Goal: Transaction & Acquisition: Purchase product/service

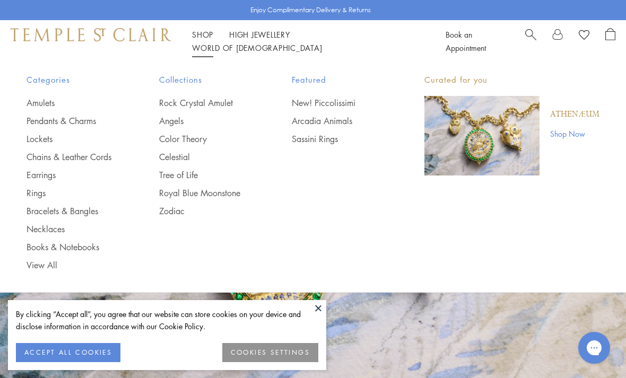
click at [49, 99] on link "Amulets" at bounding box center [72, 103] width 90 height 12
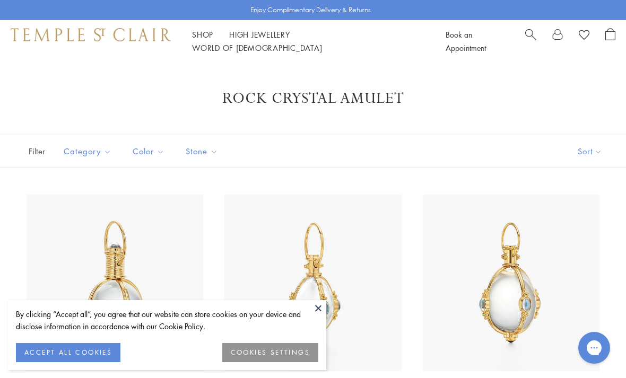
click at [312, 301] on button at bounding box center [318, 308] width 16 height 16
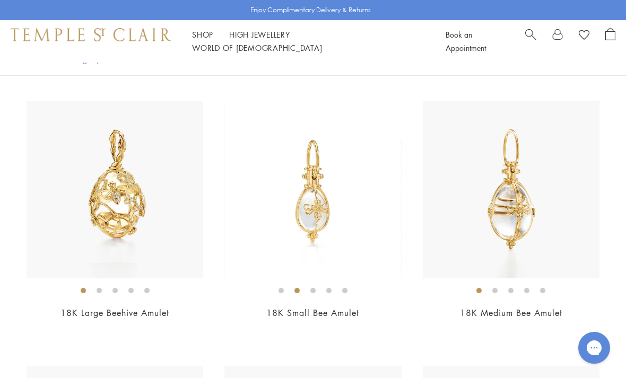
scroll to position [4371, 0]
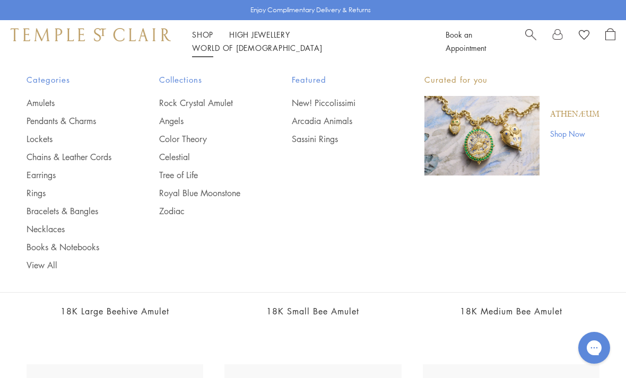
click at [69, 159] on link "Chains & Leather Cords" at bounding box center [72, 157] width 90 height 12
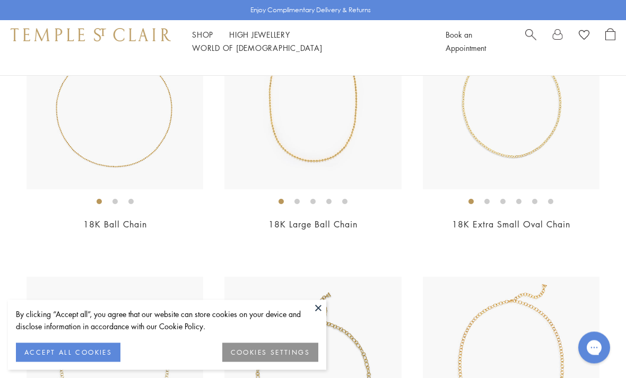
scroll to position [182, 0]
